Goal: Task Accomplishment & Management: Complete application form

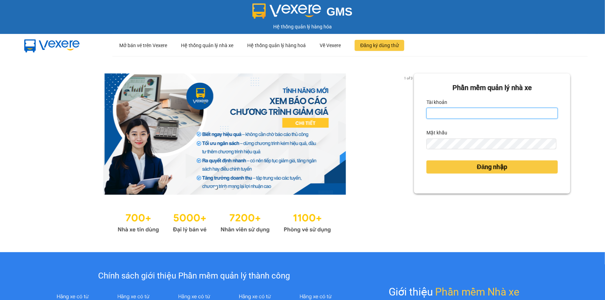
click at [455, 115] on input "Tài khoản" at bounding box center [491, 113] width 131 height 11
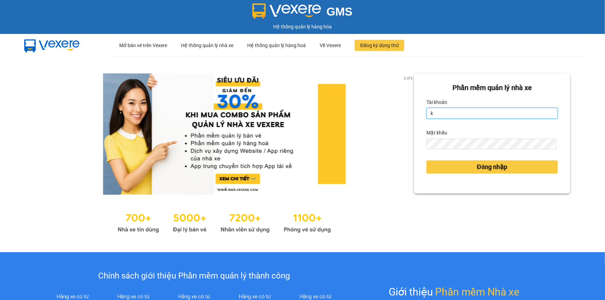
type input "khue123.quythao"
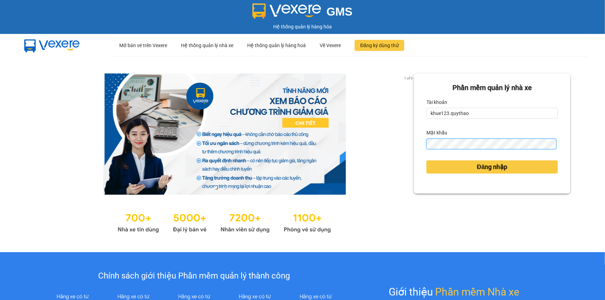
click at [426, 160] on button "Đăng nhập" at bounding box center [491, 166] width 131 height 13
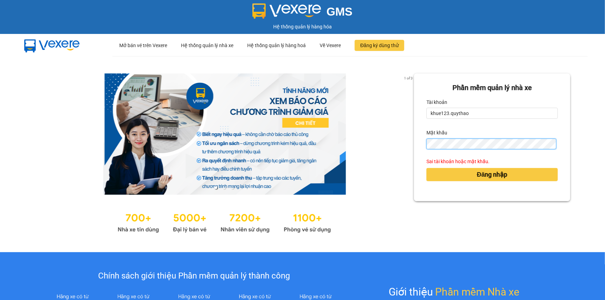
click at [426, 168] on button "Đăng nhập" at bounding box center [491, 174] width 131 height 13
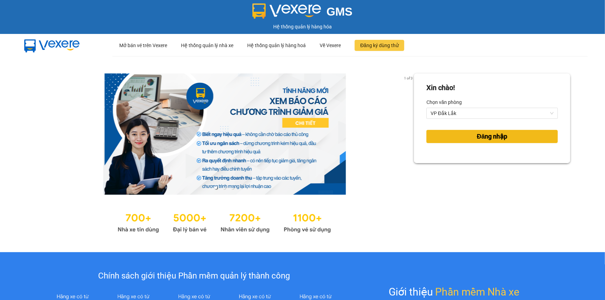
click at [494, 136] on span "Đăng nhập" at bounding box center [492, 137] width 30 height 10
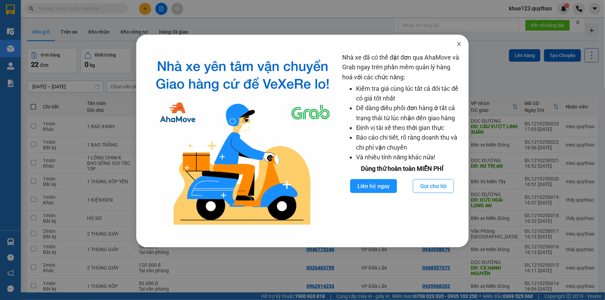
click at [458, 45] on icon "close" at bounding box center [459, 44] width 4 height 4
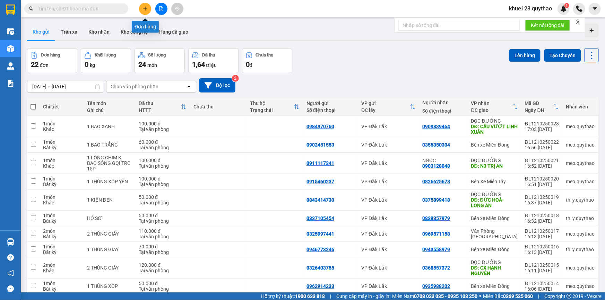
click at [147, 11] on button at bounding box center [145, 9] width 12 height 12
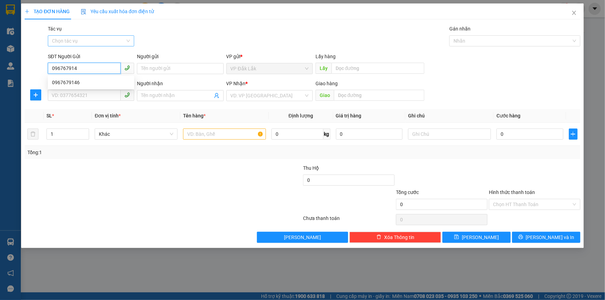
type input "0967679146"
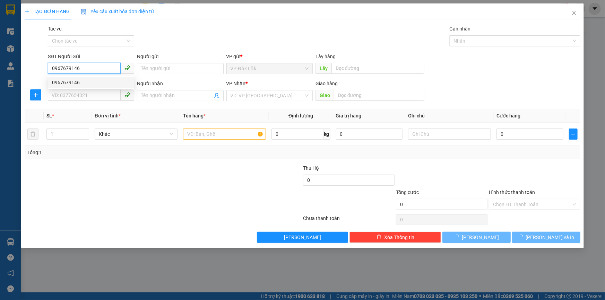
click at [82, 79] on div "0967679146" at bounding box center [91, 83] width 78 height 8
type input "0888425435"
type input "[PERSON_NAME]"
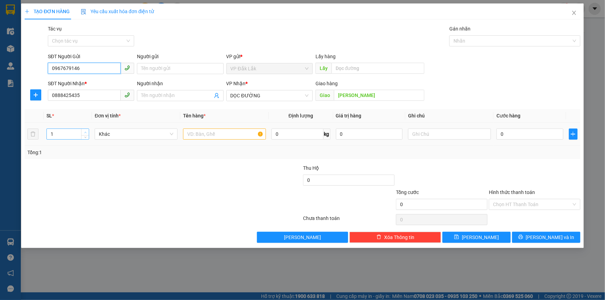
type input "0967679146"
click at [86, 132] on icon "up" at bounding box center [85, 132] width 2 height 2
type input "2"
click at [201, 134] on input "text" at bounding box center [224, 134] width 83 height 11
type input "2 THÙNG GIẤY"
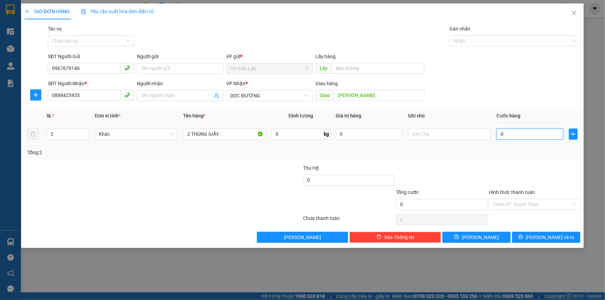
click at [531, 132] on input "0" at bounding box center [529, 134] width 67 height 11
type input "2"
type input "25"
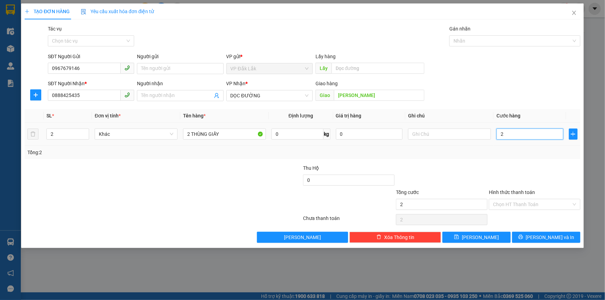
type input "25"
type input "250"
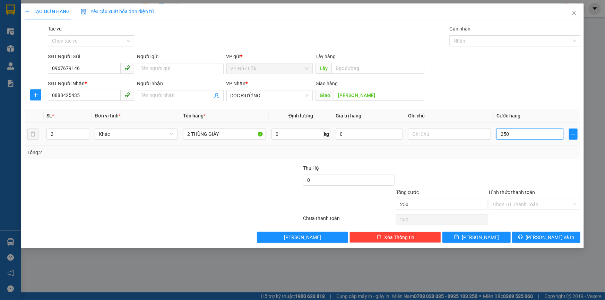
type input "2.500"
type input "25.000"
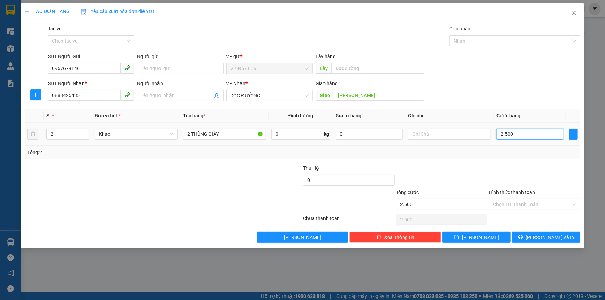
type input "25.000"
type input "250.000"
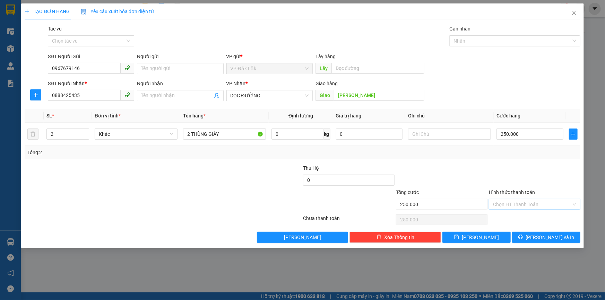
click at [515, 205] on input "Hình thức thanh toán" at bounding box center [532, 204] width 78 height 10
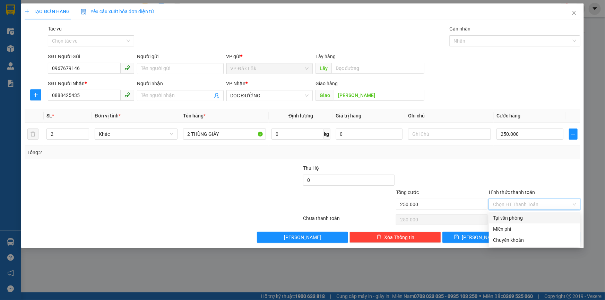
click at [509, 216] on div "Tại văn phòng" at bounding box center [534, 218] width 83 height 8
type input "0"
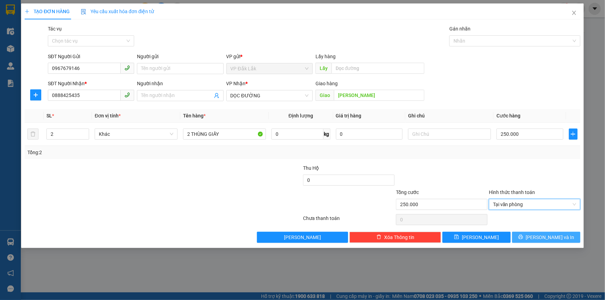
click at [523, 237] on icon "printer" at bounding box center [520, 237] width 5 height 5
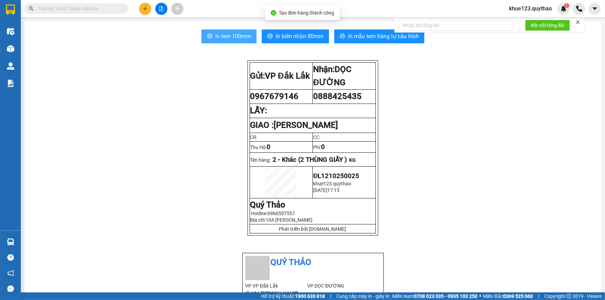
click at [229, 37] on span "In tem 100mm" at bounding box center [233, 36] width 36 height 9
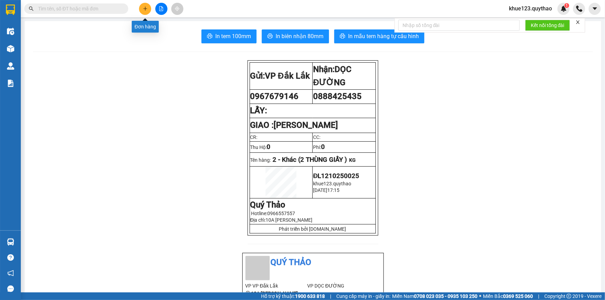
click at [145, 6] on icon "plus" at bounding box center [145, 8] width 5 height 5
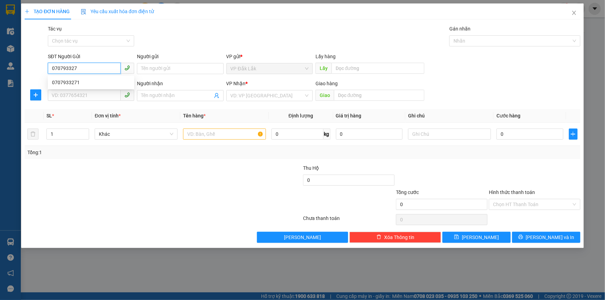
type input "0707933271"
click at [84, 83] on div "0707933271" at bounding box center [91, 83] width 78 height 8
type input "0826670680"
type input "0707933271"
click at [229, 138] on input "text" at bounding box center [224, 134] width 83 height 11
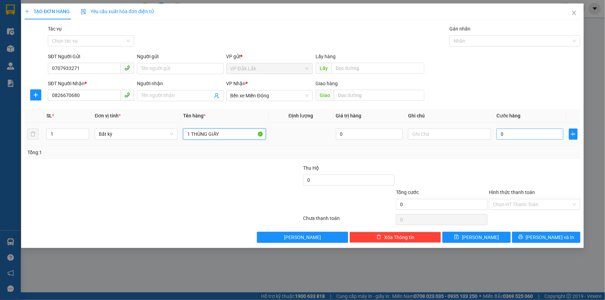
type input "1 THÙNG GIẤY"
click at [525, 136] on input "0" at bounding box center [529, 134] width 67 height 11
type input "4"
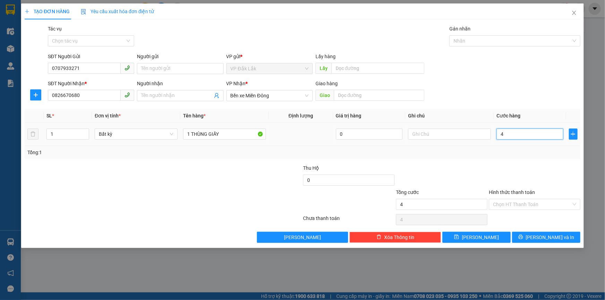
type input "40"
type input "400"
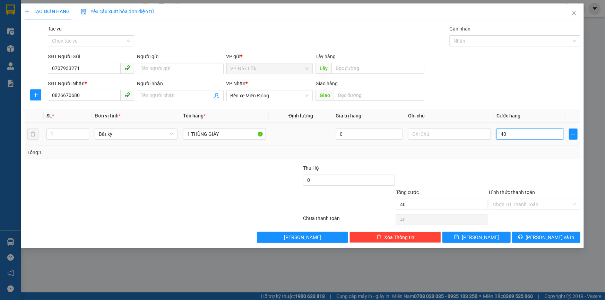
type input "400"
type input "4.000"
type input "40.000"
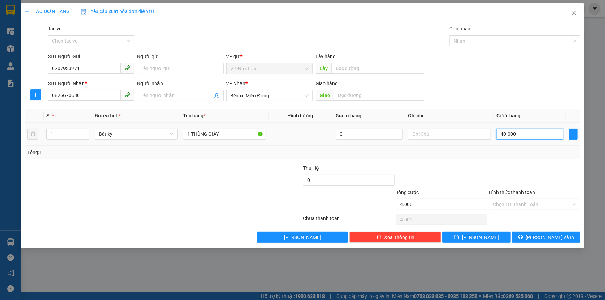
type input "40.000"
click at [501, 205] on input "Hình thức thanh toán" at bounding box center [532, 204] width 78 height 10
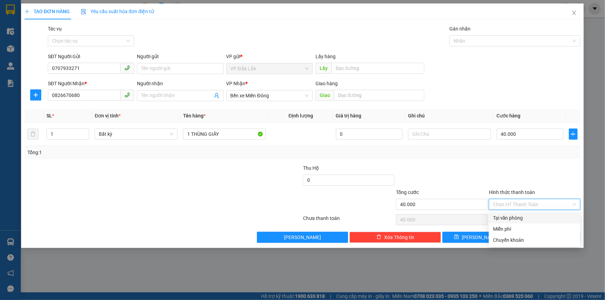
click at [501, 215] on div "Tại văn phòng" at bounding box center [534, 218] width 83 height 8
type input "0"
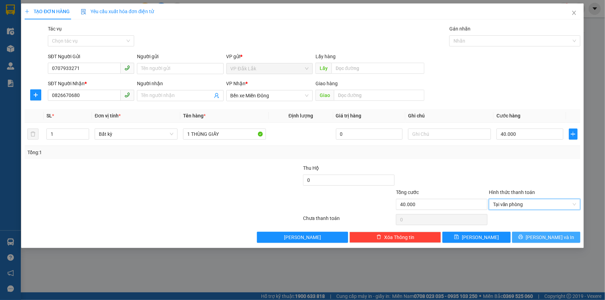
click at [527, 237] on button "[PERSON_NAME] và In" at bounding box center [546, 237] width 68 height 11
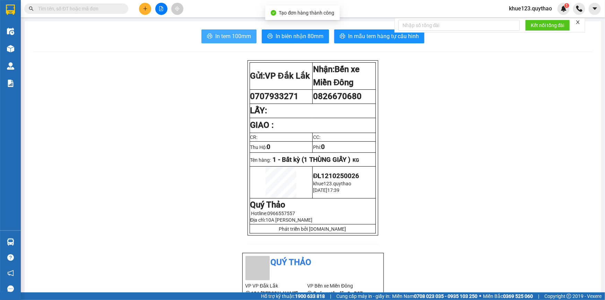
click at [227, 38] on span "In tem 100mm" at bounding box center [233, 36] width 36 height 9
